Goal: Task Accomplishment & Management: Manage account settings

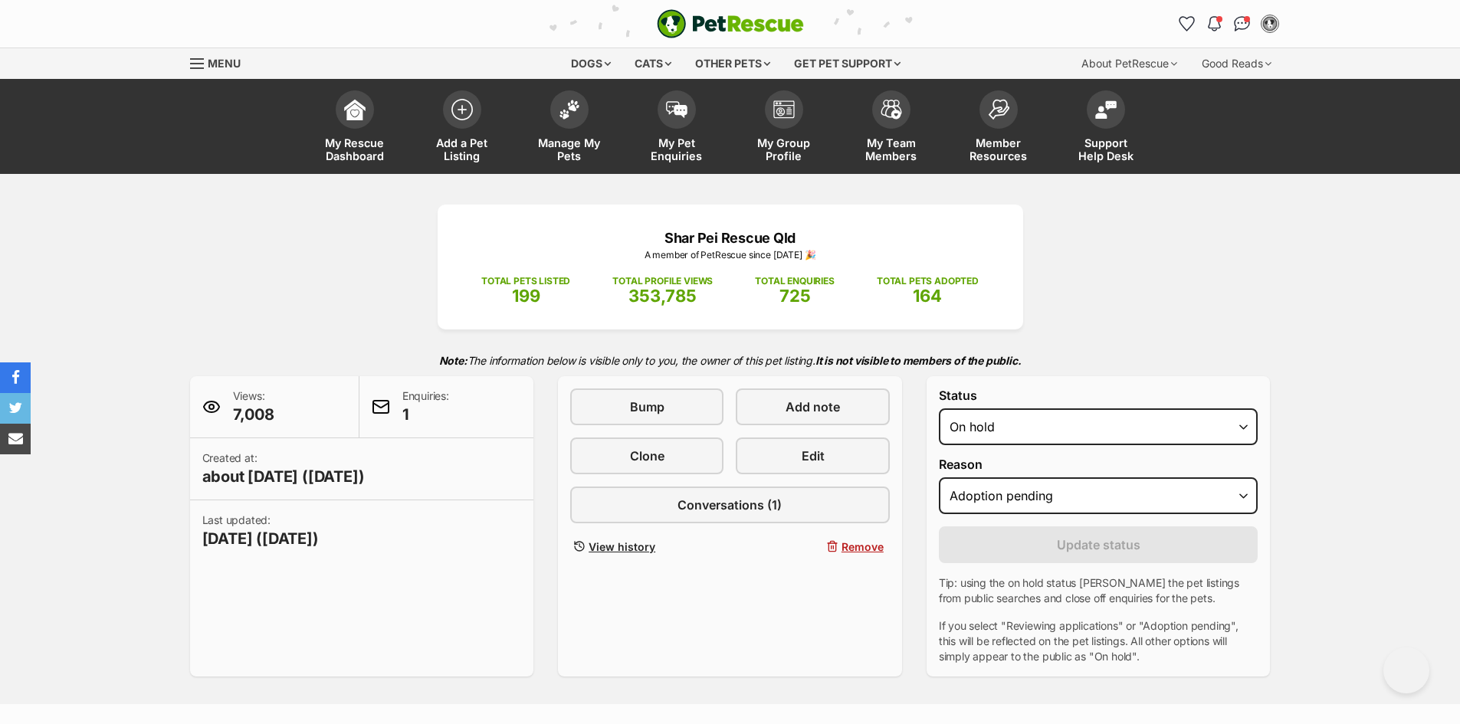
select select "on_hold"
select select "adoption_pending"
click at [569, 116] on span at bounding box center [569, 106] width 38 height 38
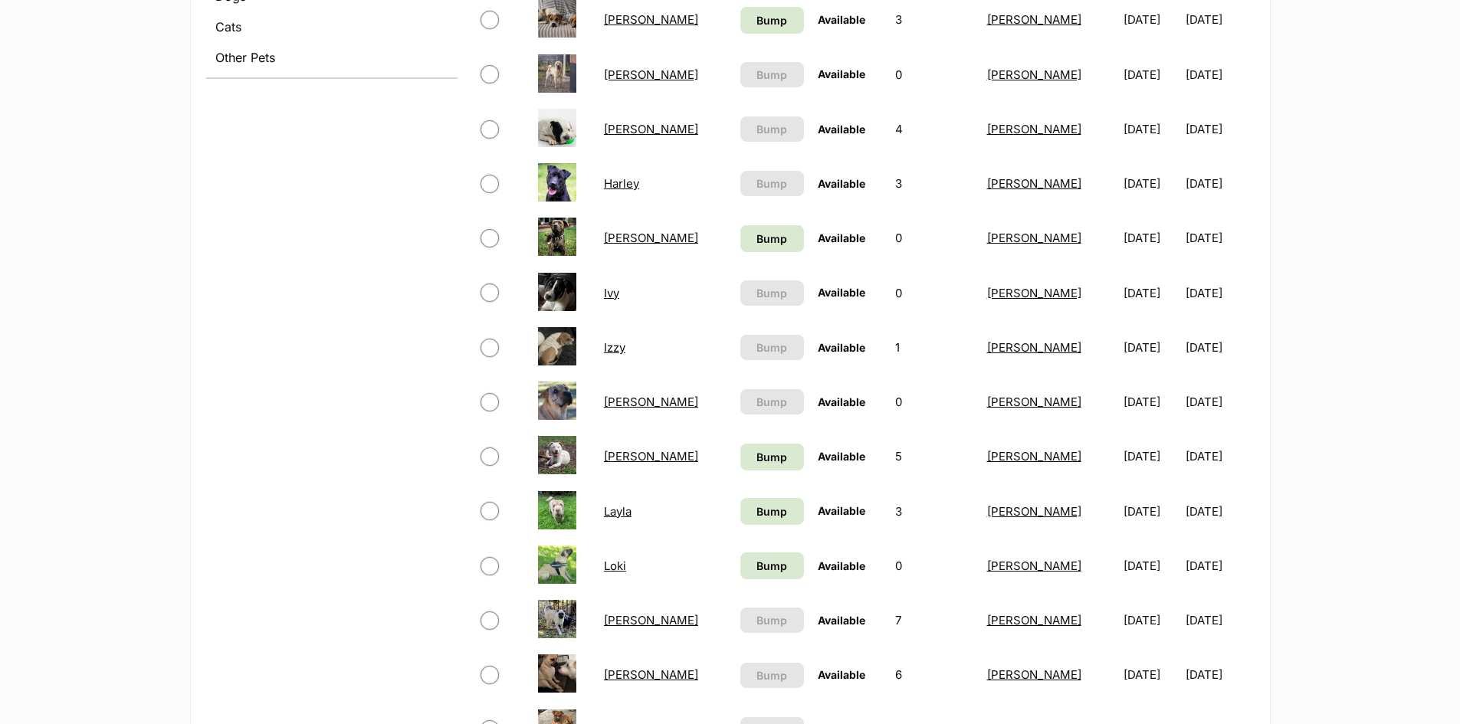
scroll to position [690, 0]
click at [617, 454] on link "[PERSON_NAME]" at bounding box center [651, 455] width 94 height 15
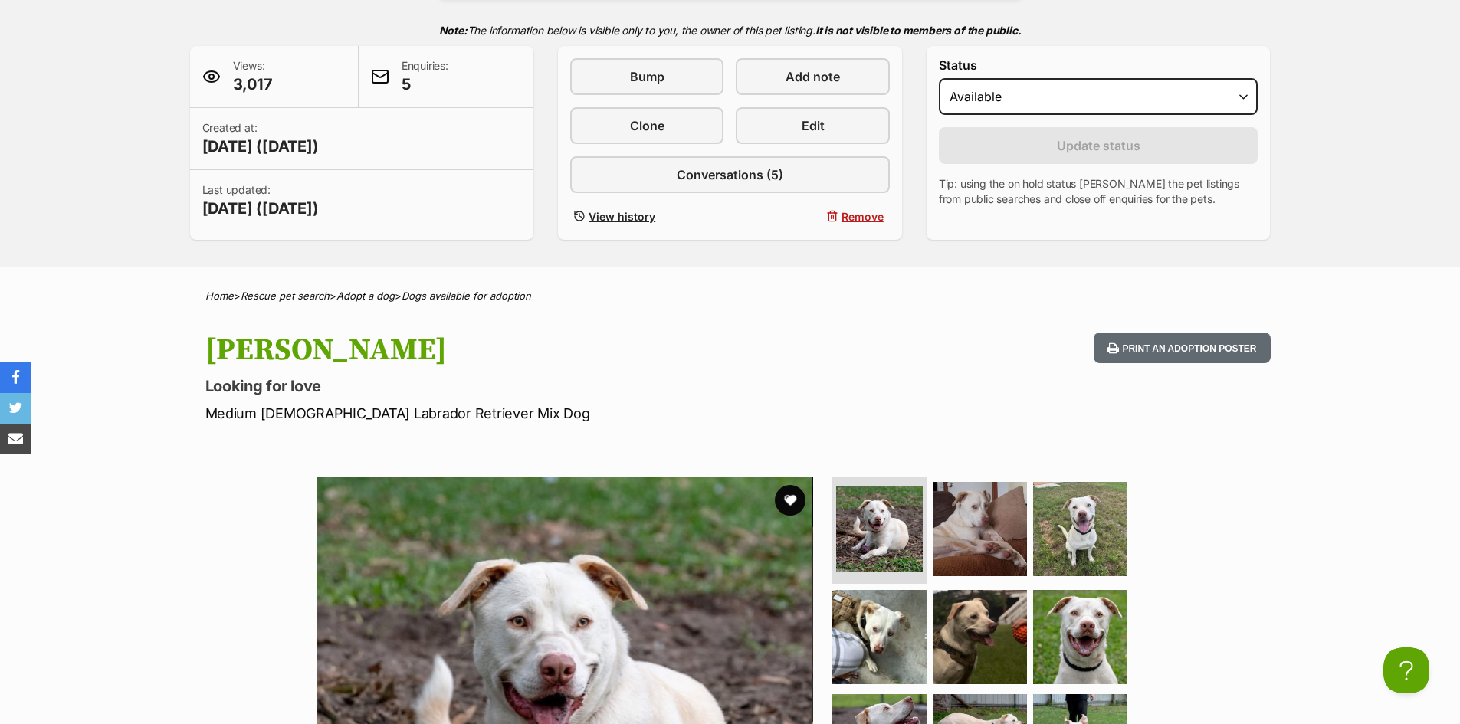
scroll to position [77, 0]
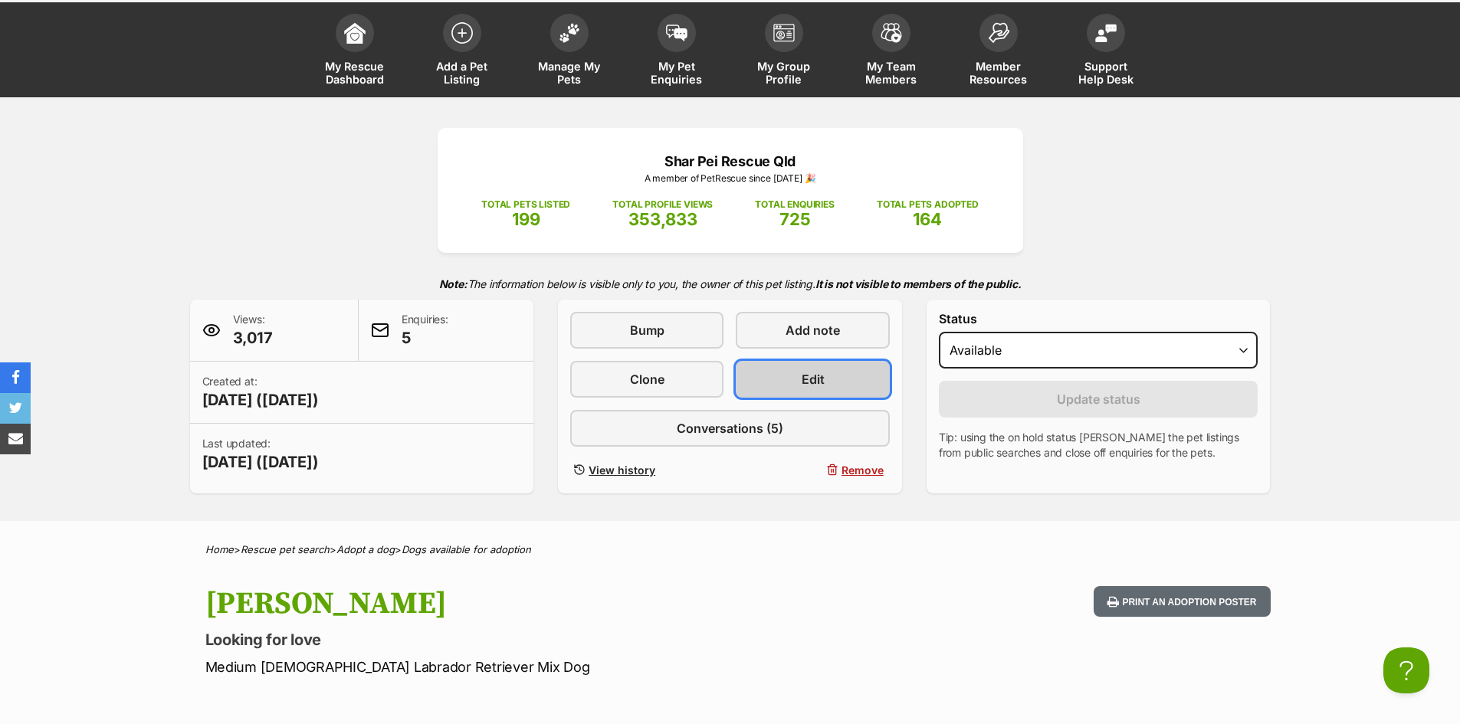
click at [816, 385] on span "Edit" at bounding box center [812, 379] width 23 height 18
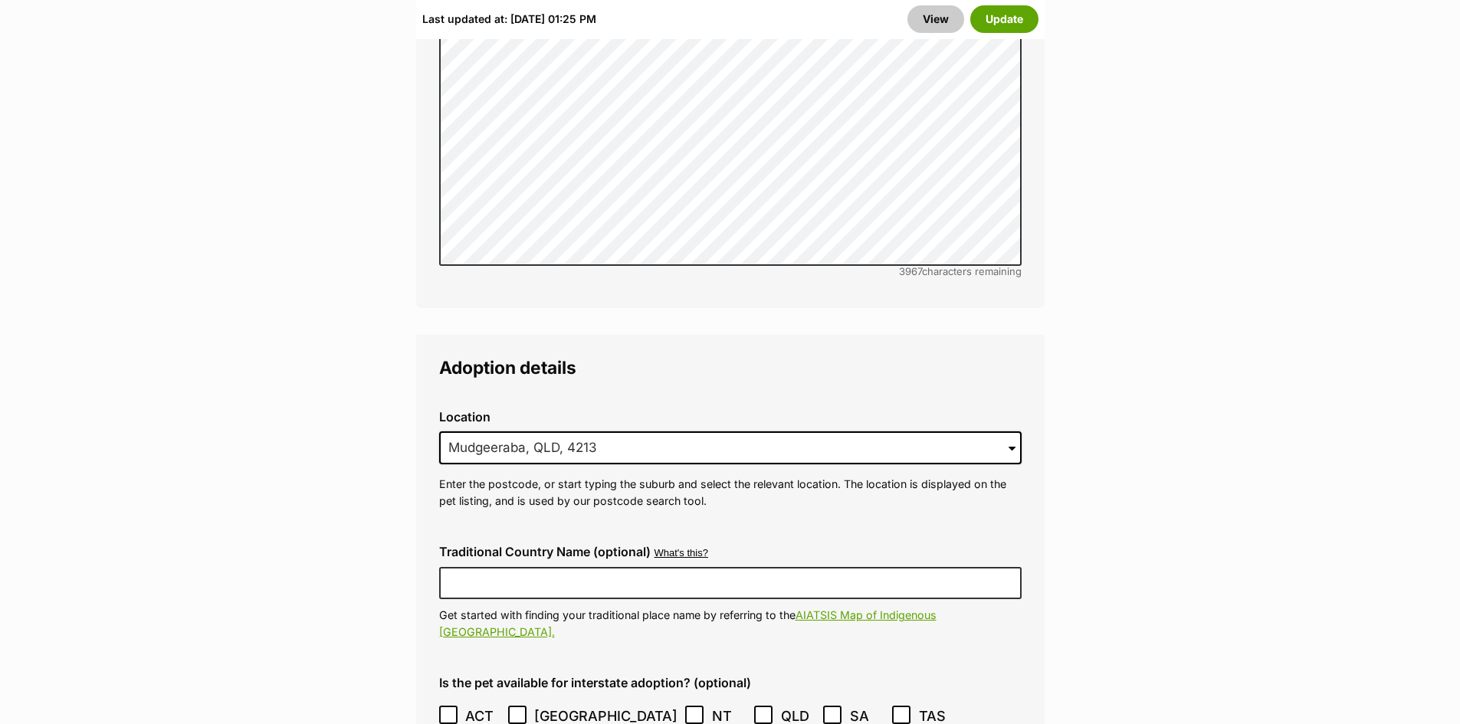
scroll to position [3601, 0]
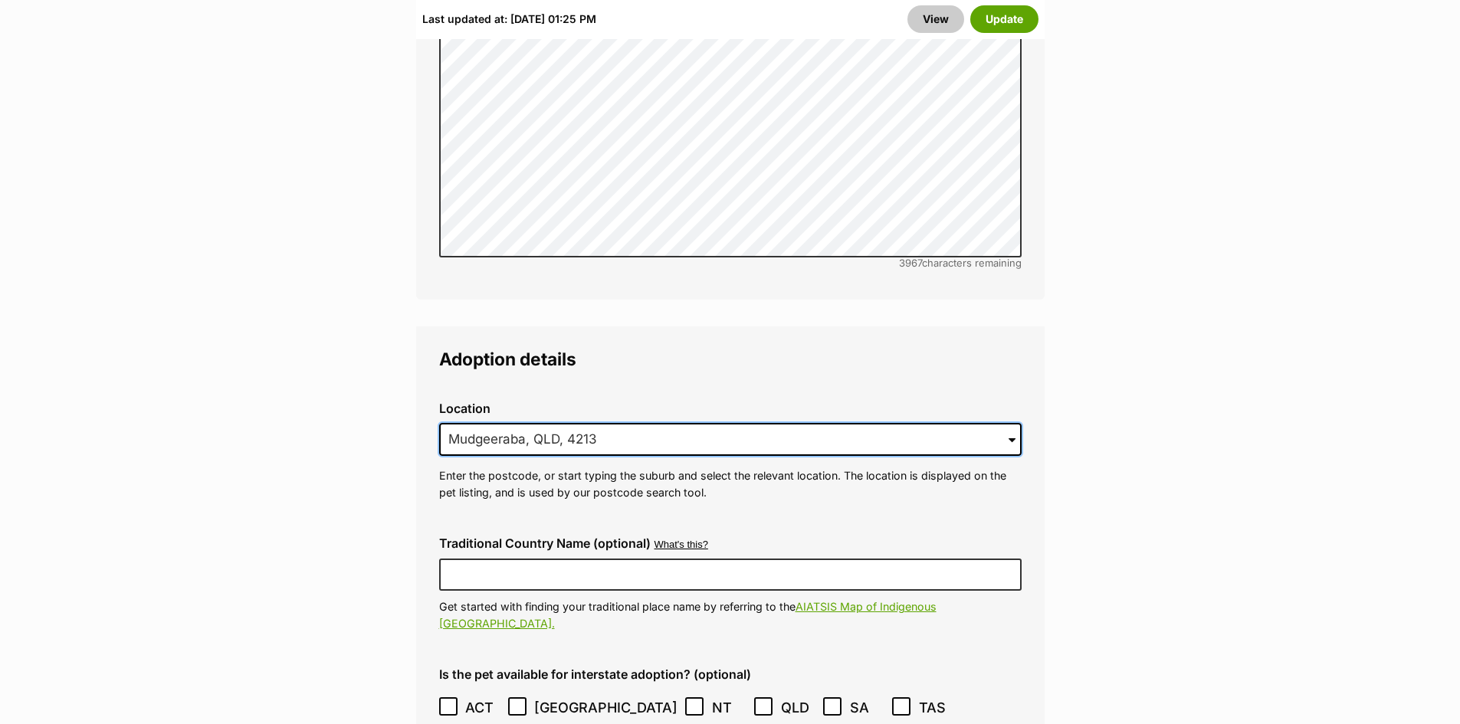
click at [1002, 423] on input "Mudgeeraba, QLD, 4213" at bounding box center [730, 440] width 582 height 34
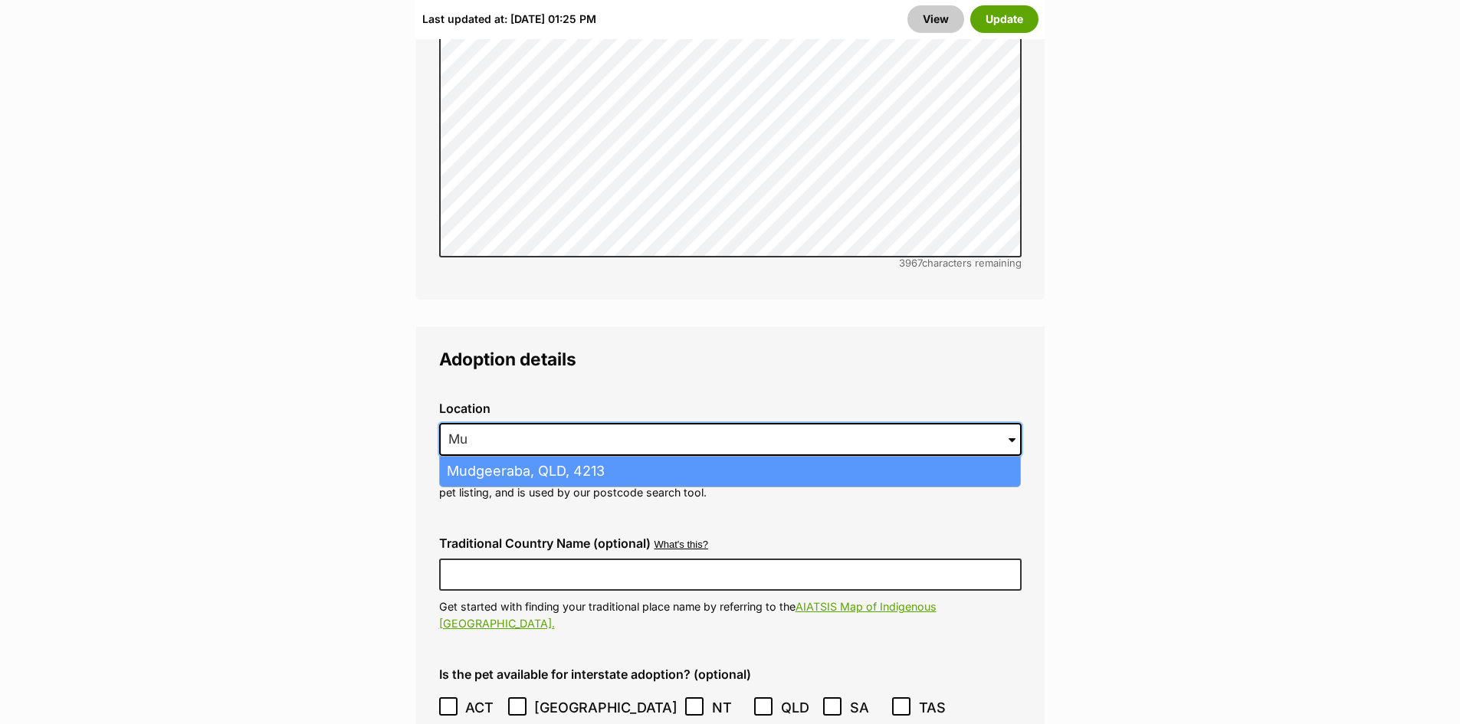
type input "M"
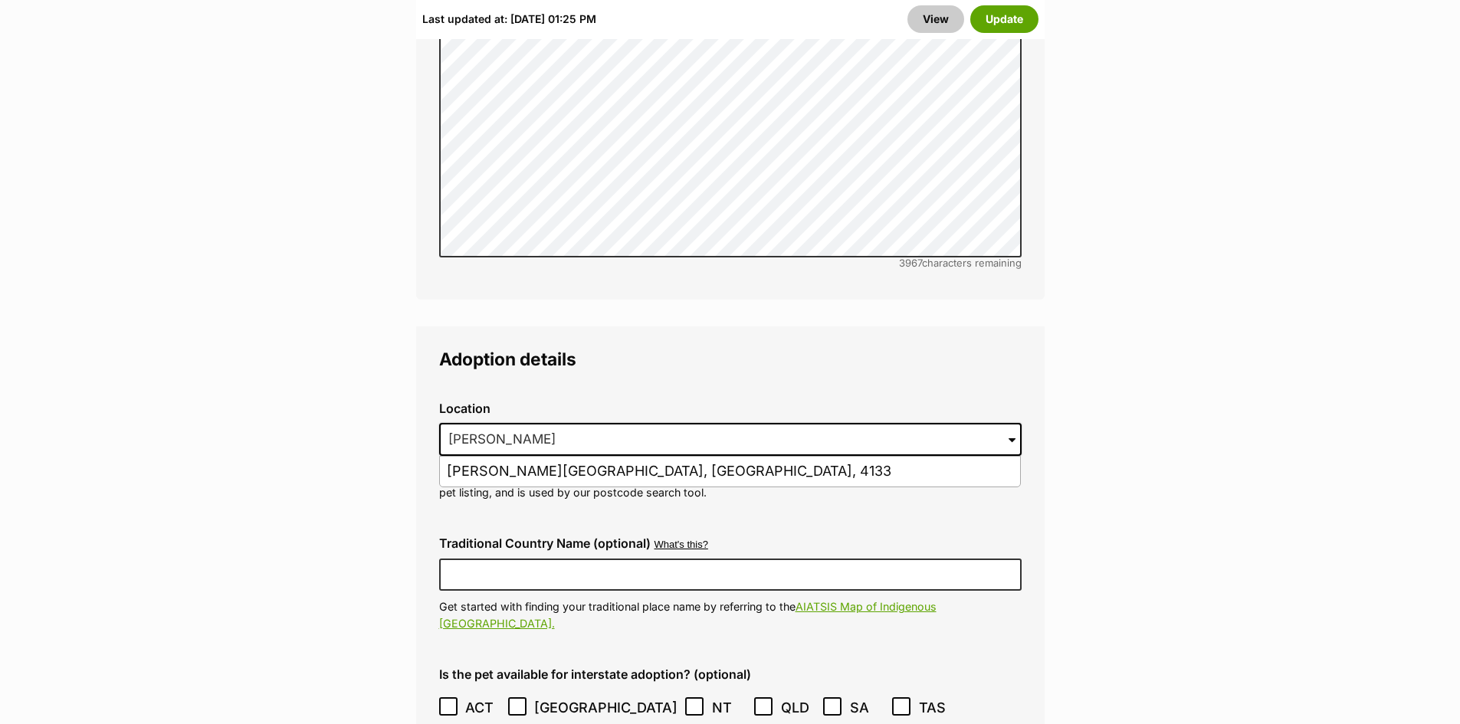
click at [765, 457] on li "Chambers Flat, Queensland, 4133" at bounding box center [730, 472] width 580 height 30
type input "Chambers Flat, Queensland, 4133"
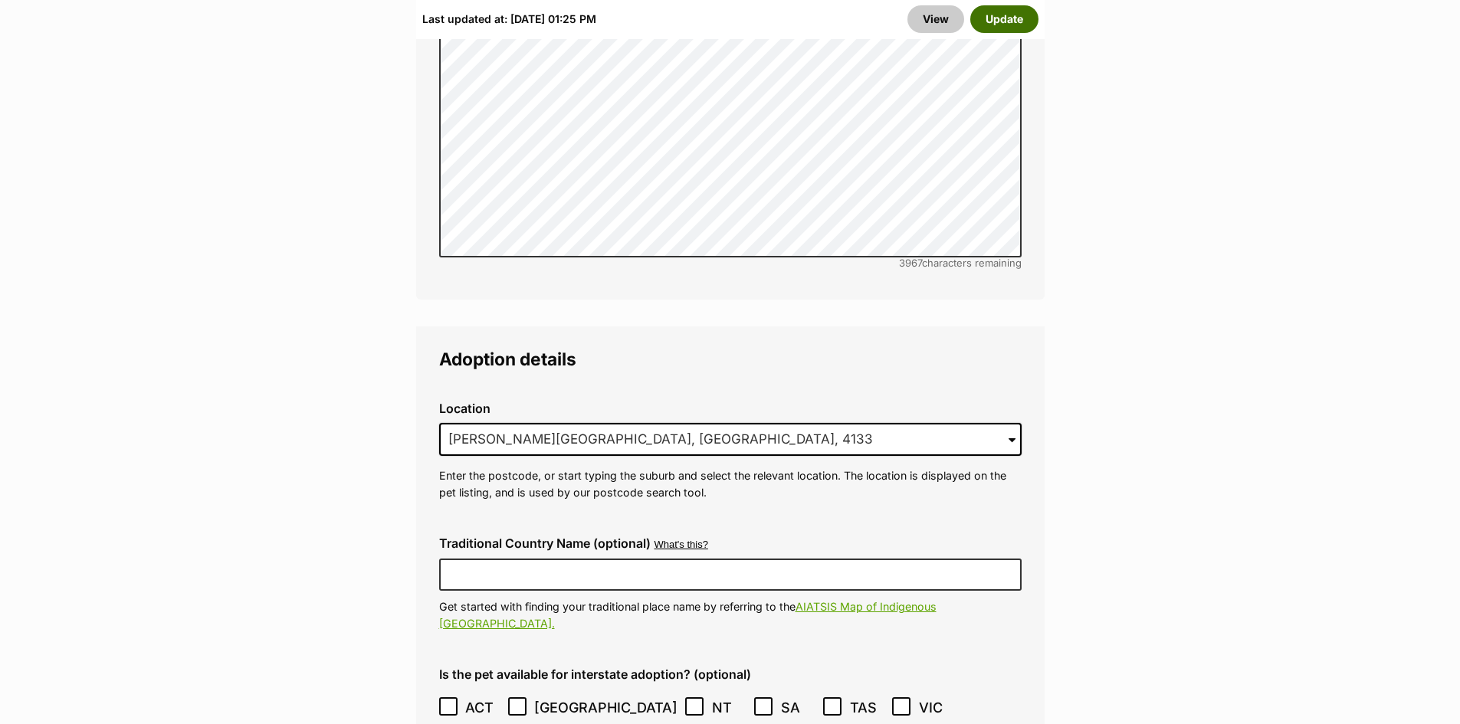
click at [1030, 21] on button "Update" at bounding box center [1004, 19] width 68 height 28
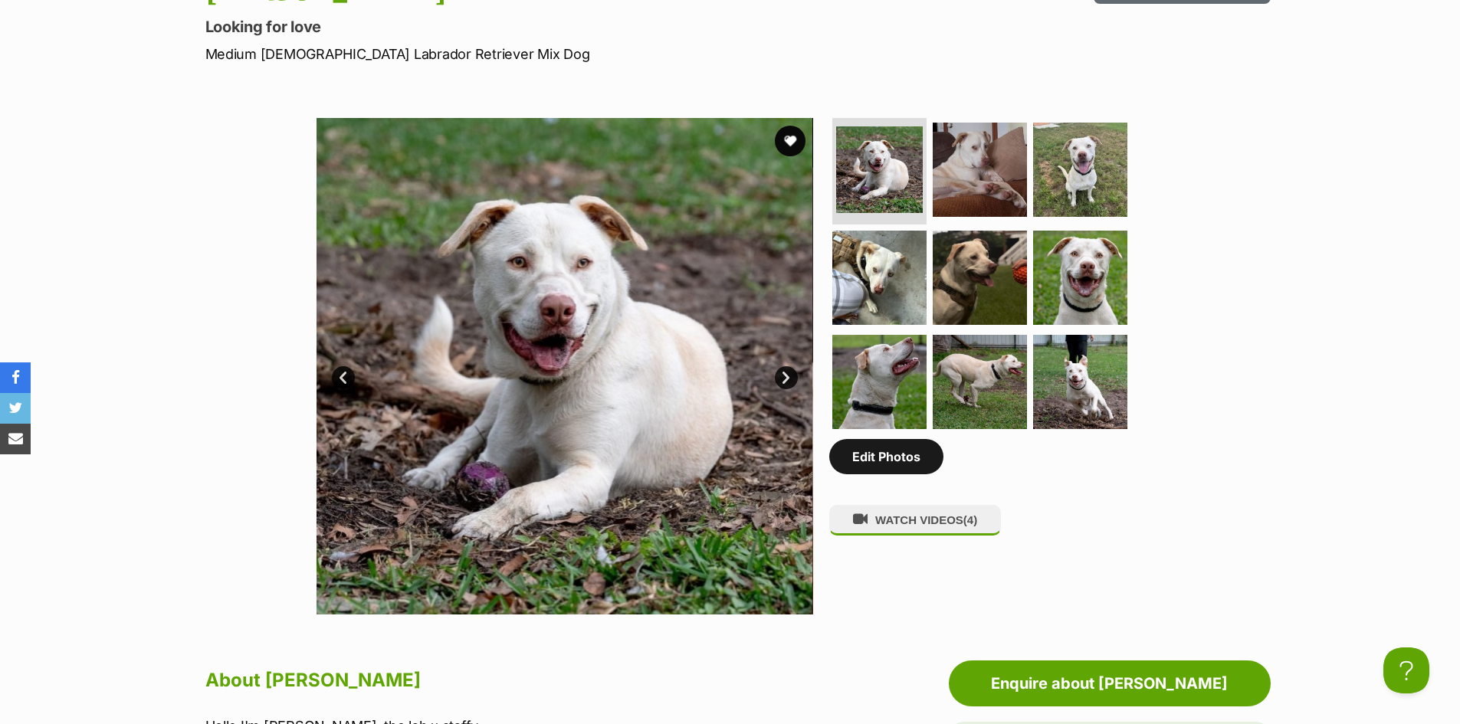
click at [892, 465] on link "Edit Photos" at bounding box center [886, 456] width 114 height 35
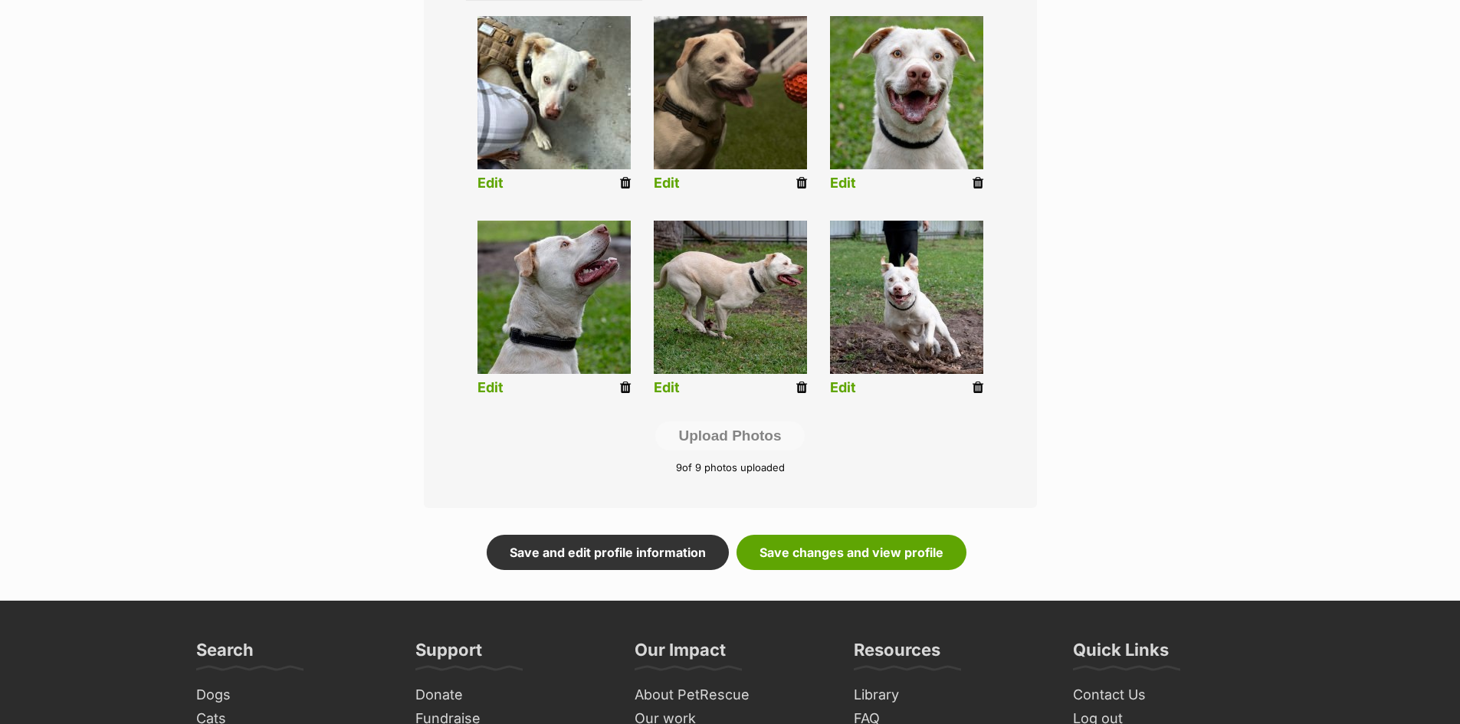
scroll to position [766, 0]
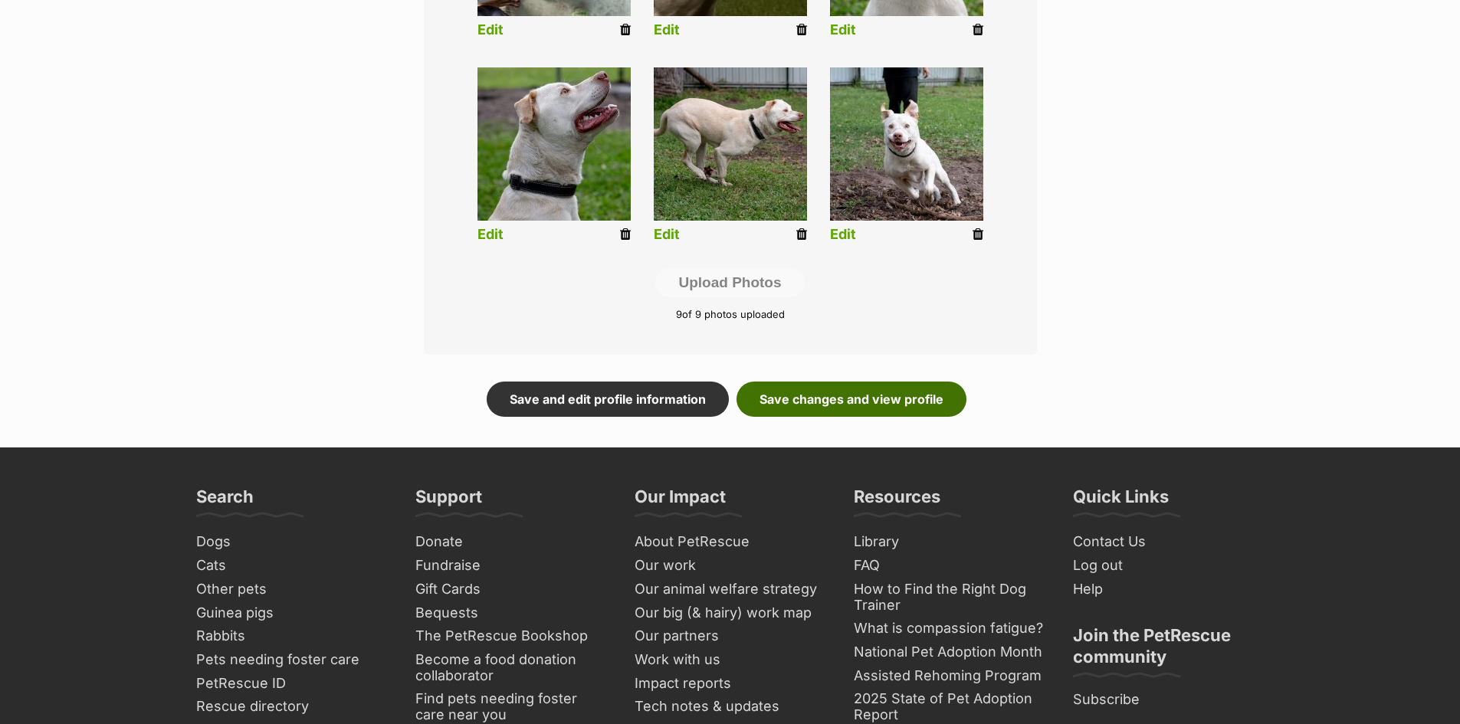
click at [826, 402] on link "Save changes and view profile" at bounding box center [851, 399] width 230 height 35
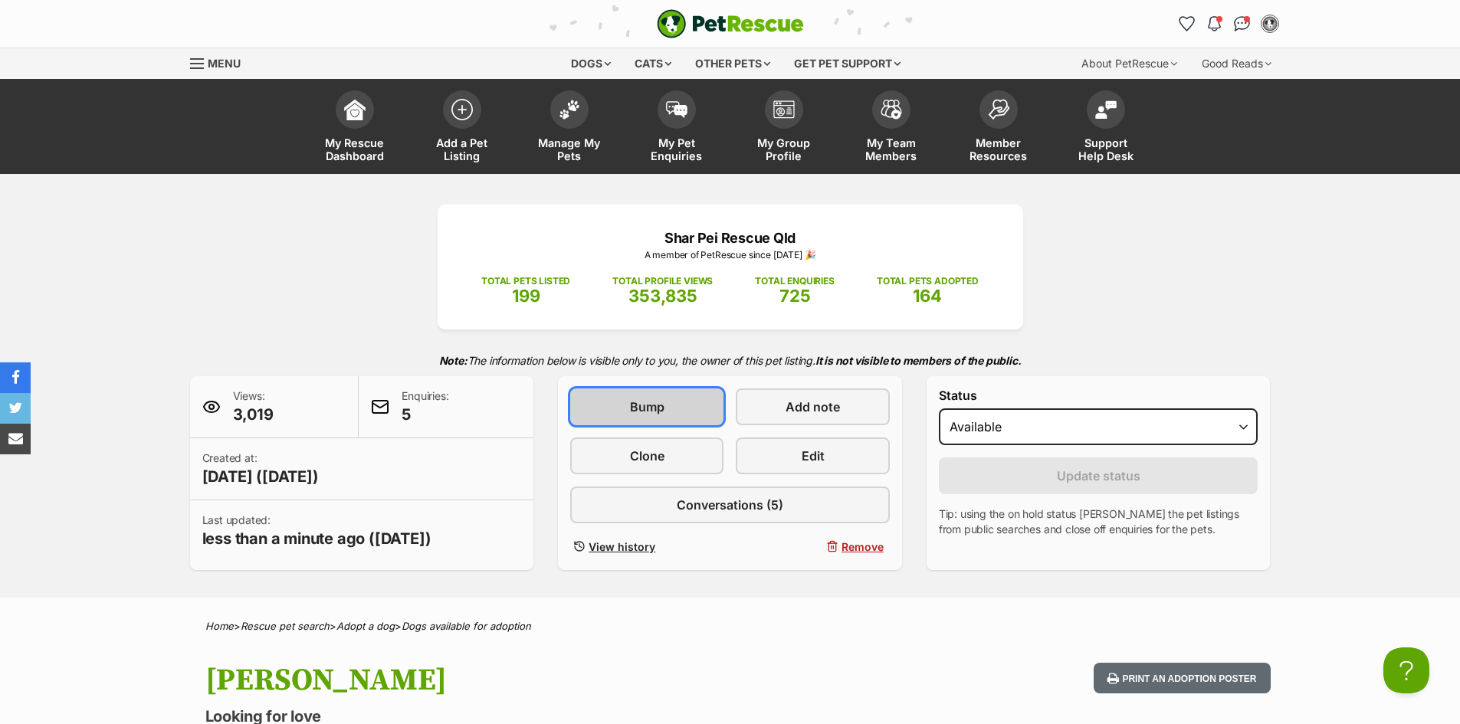
click at [654, 412] on span "Bump" at bounding box center [647, 407] width 34 height 18
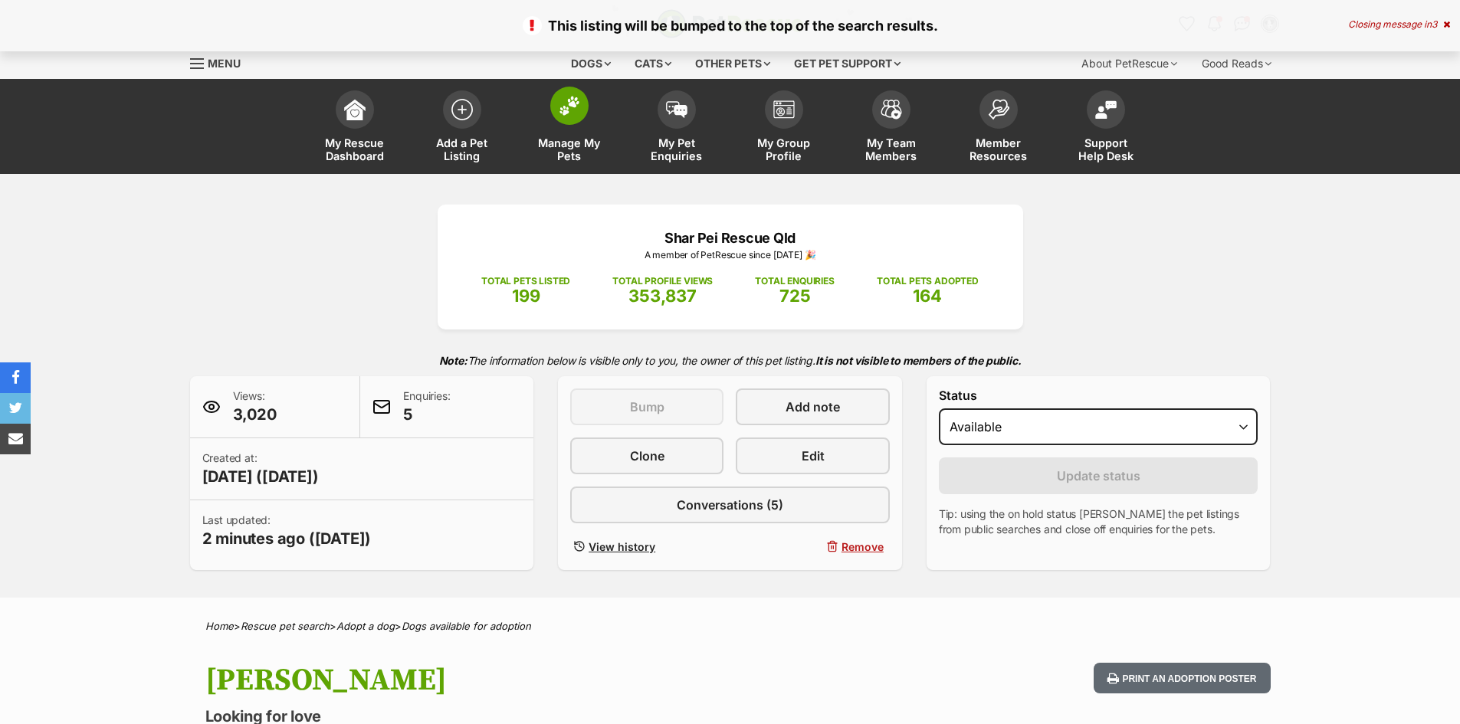
click at [563, 116] on span at bounding box center [569, 106] width 38 height 38
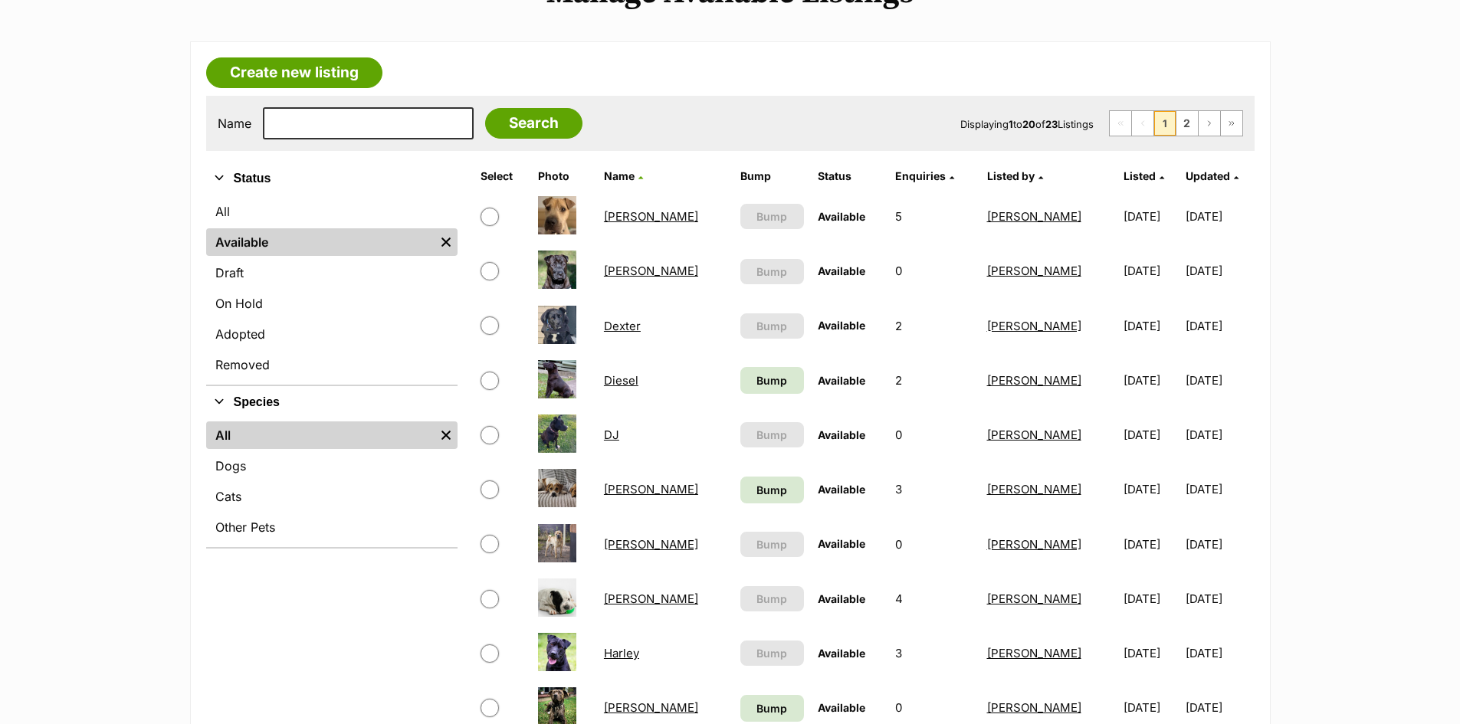
scroll to position [230, 0]
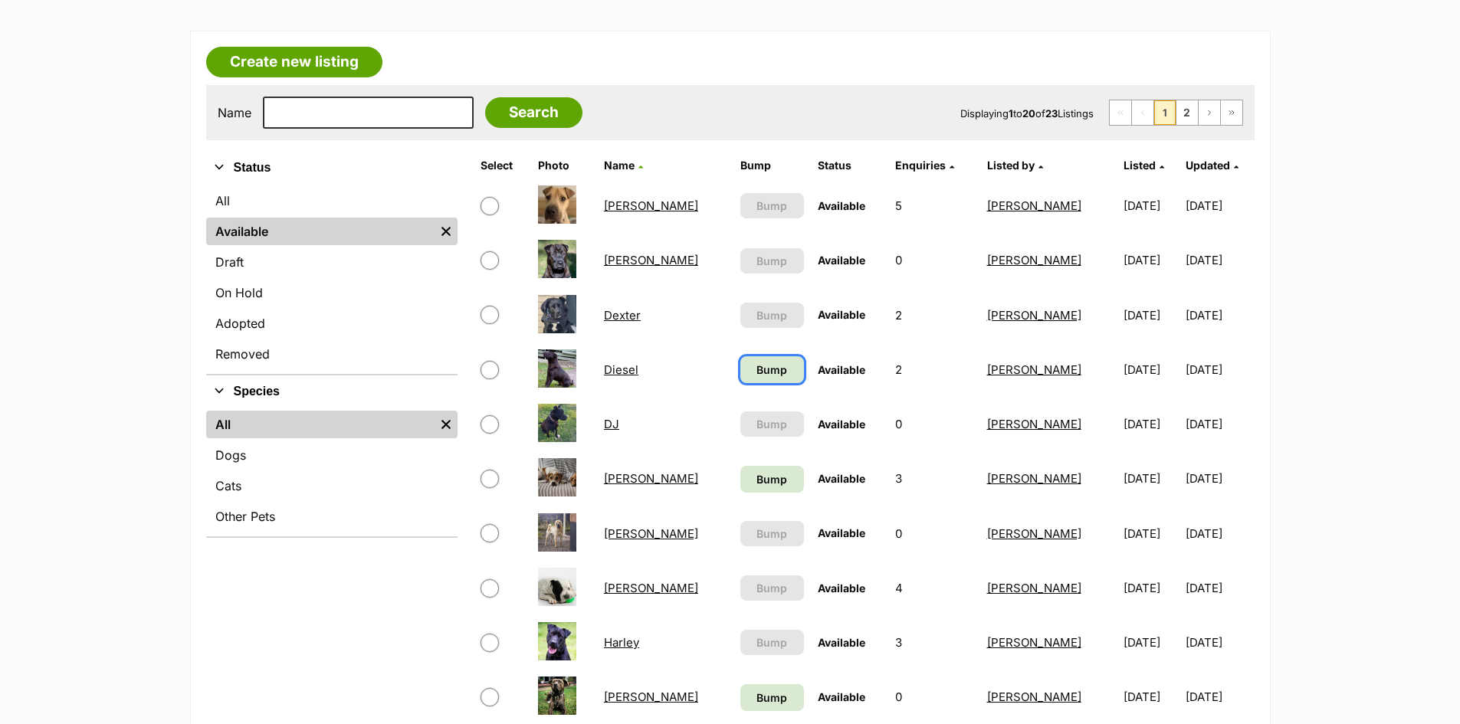
click at [756, 373] on span "Bump" at bounding box center [771, 370] width 31 height 16
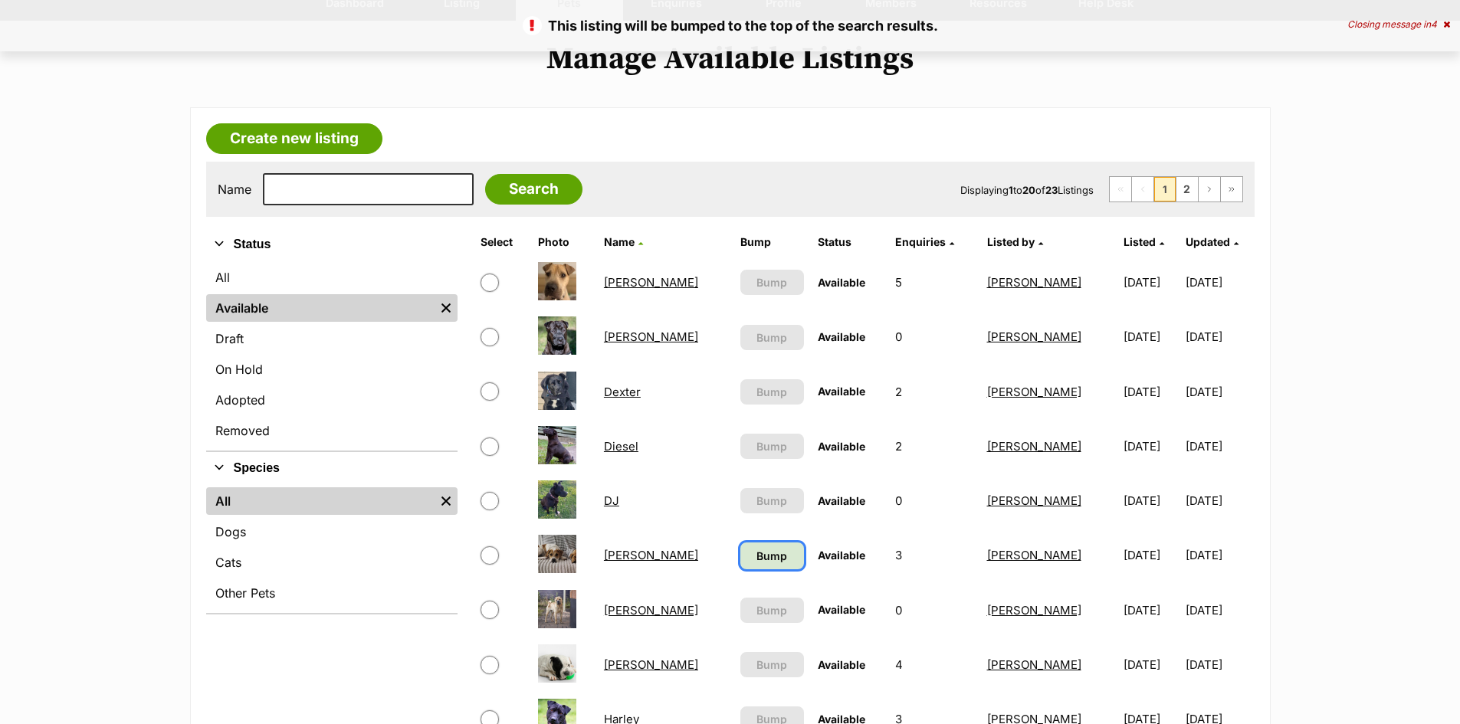
click at [756, 557] on span "Bump" at bounding box center [771, 556] width 31 height 16
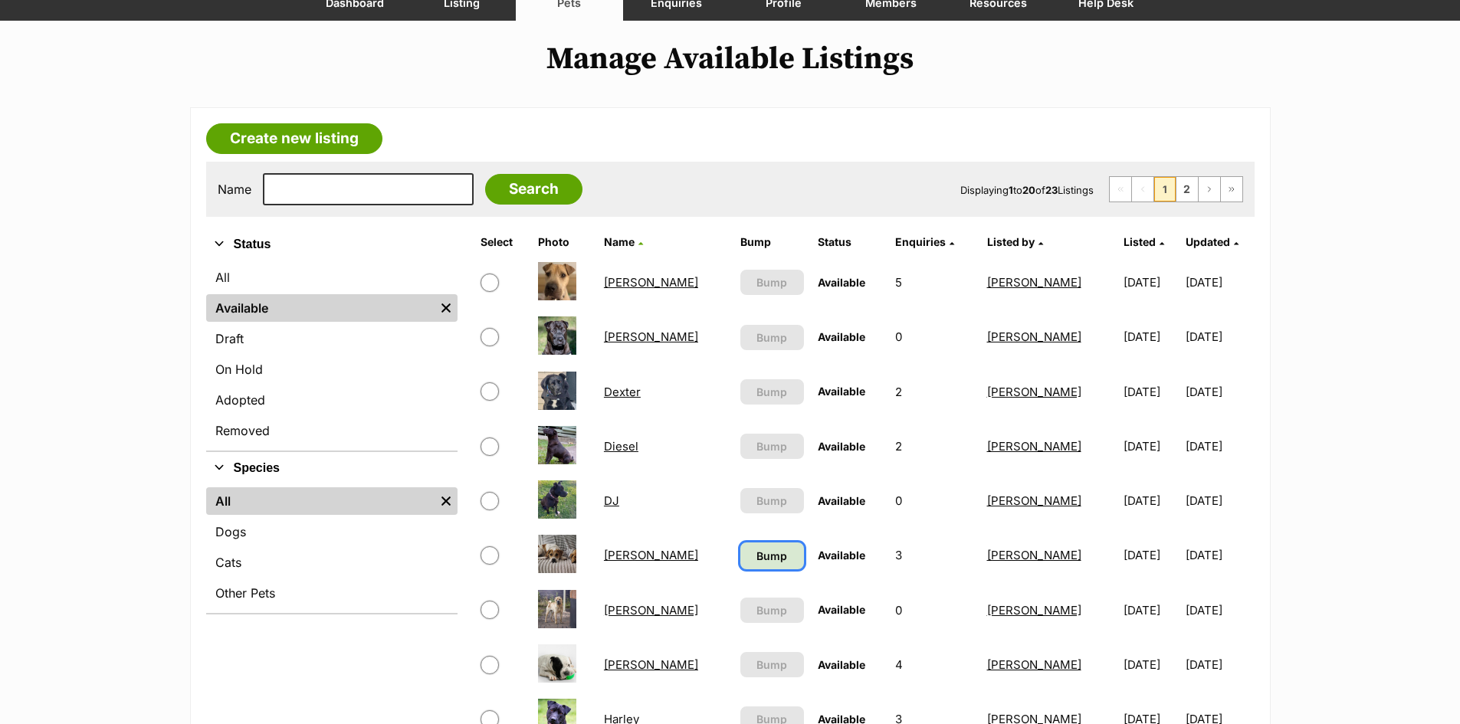
click at [756, 554] on span "Bump" at bounding box center [771, 556] width 31 height 16
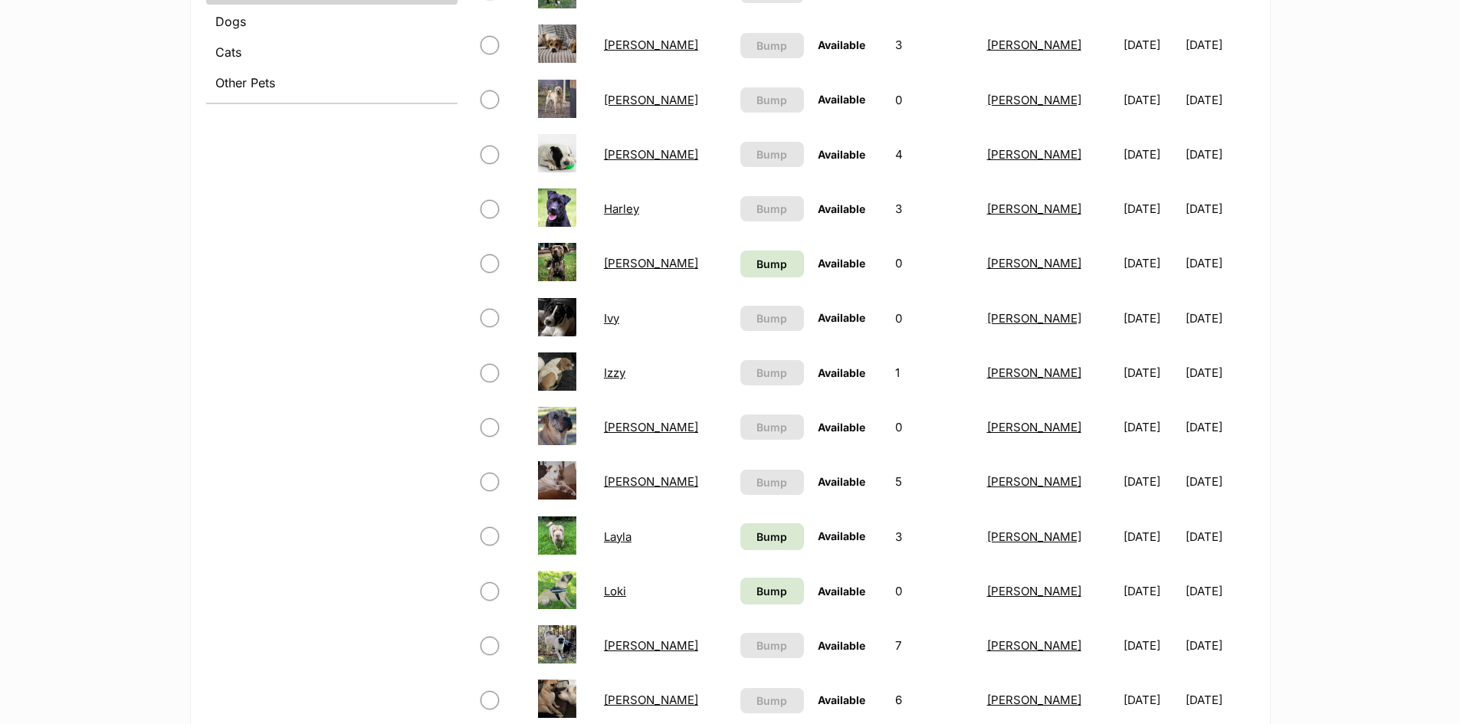
scroll to position [690, 0]
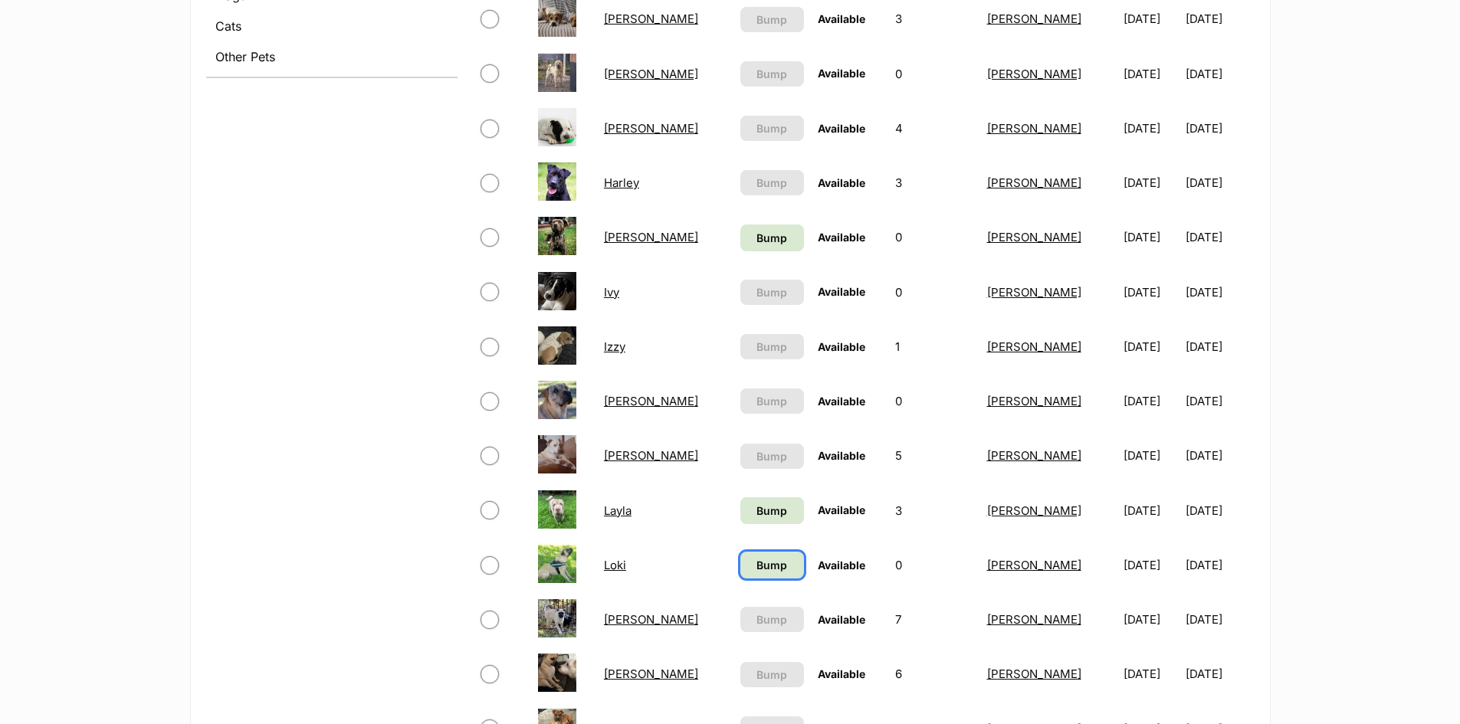
click at [756, 565] on span "Bump" at bounding box center [771, 565] width 31 height 16
